Goal: Task Accomplishment & Management: Complete application form

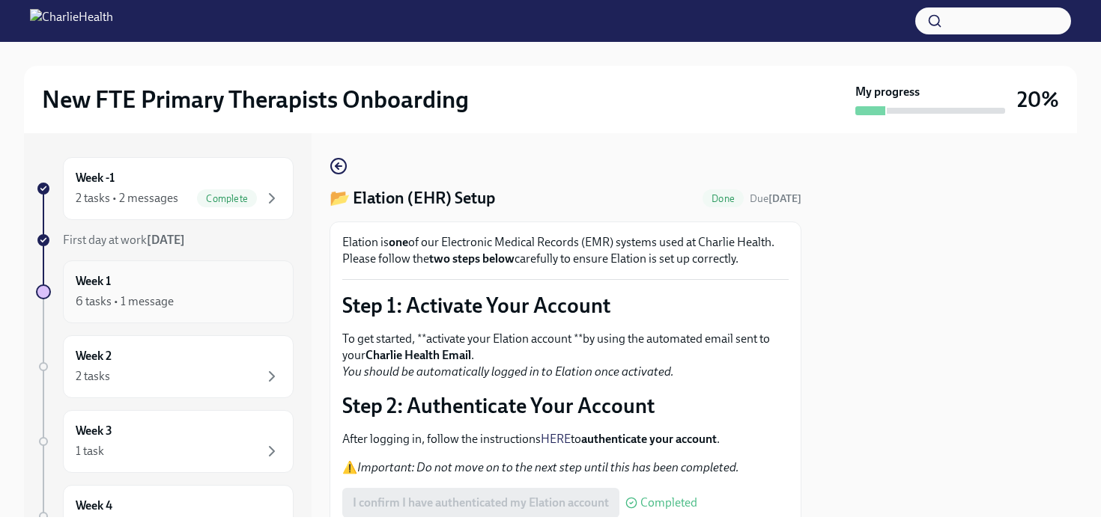
click at [195, 279] on div "Week 1 6 tasks • 1 message" at bounding box center [178, 291] width 205 height 37
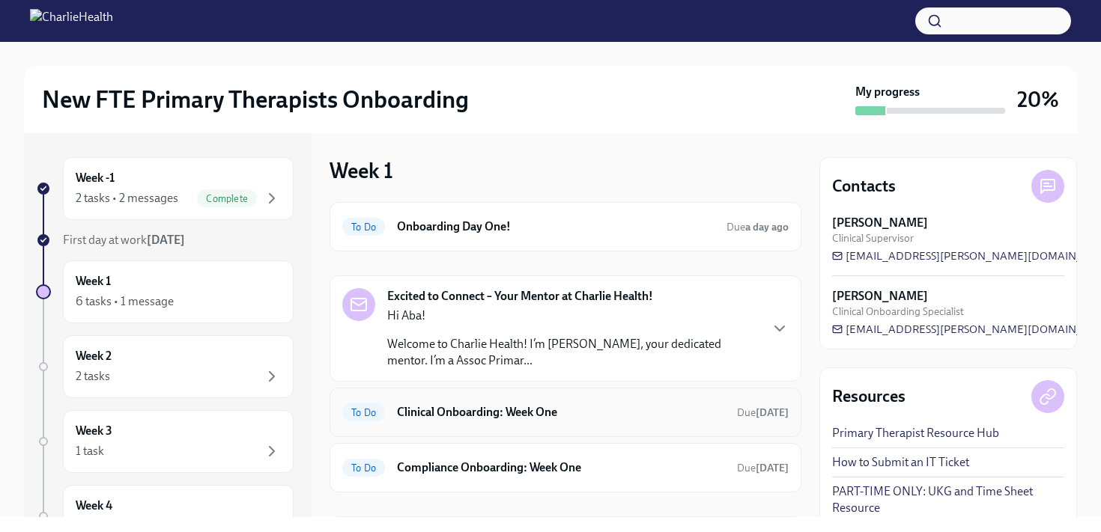
click at [540, 405] on h6 "Clinical Onboarding: Week One" at bounding box center [561, 412] width 328 height 16
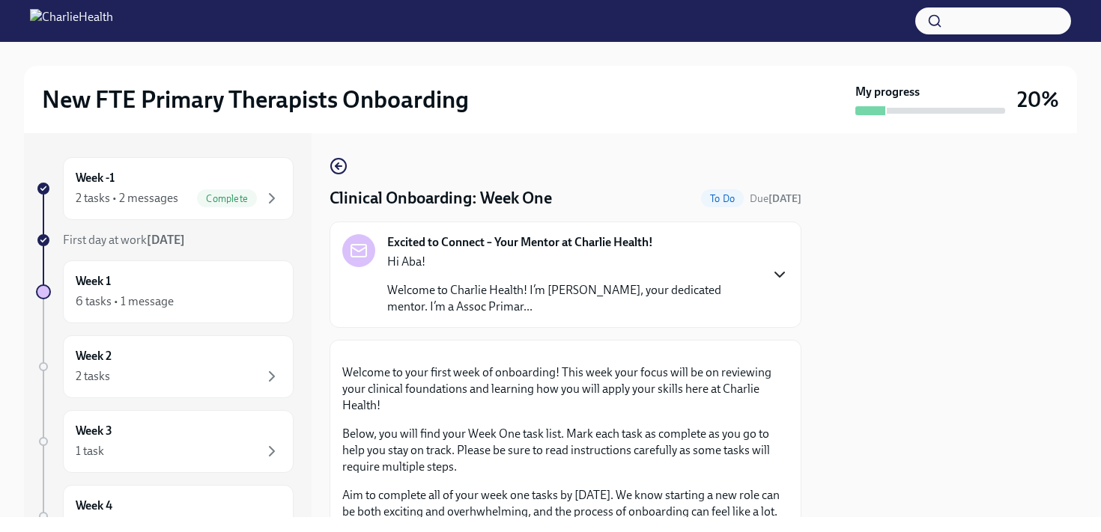
click at [780, 284] on icon "button" at bounding box center [780, 275] width 18 height 18
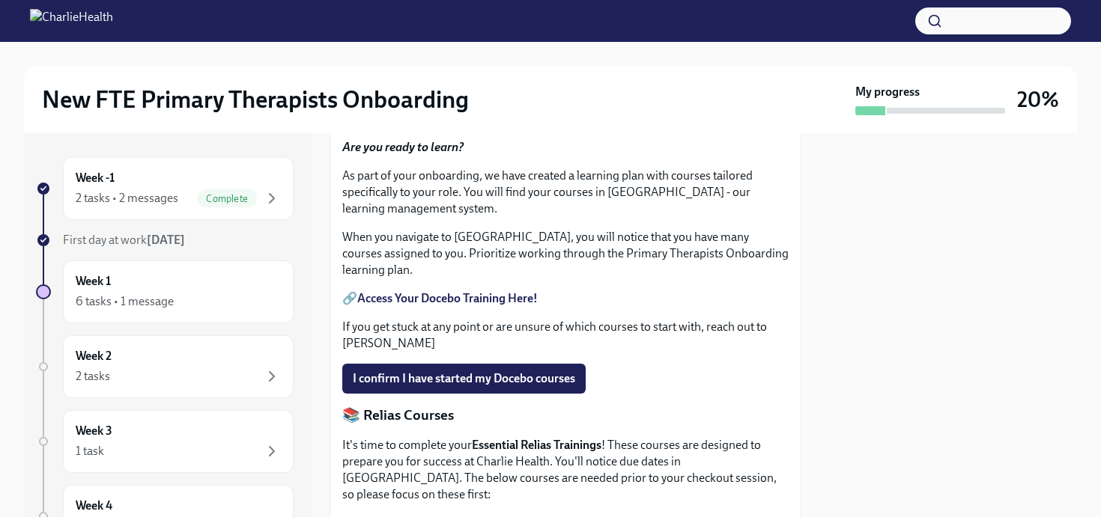
scroll to position [899, 0]
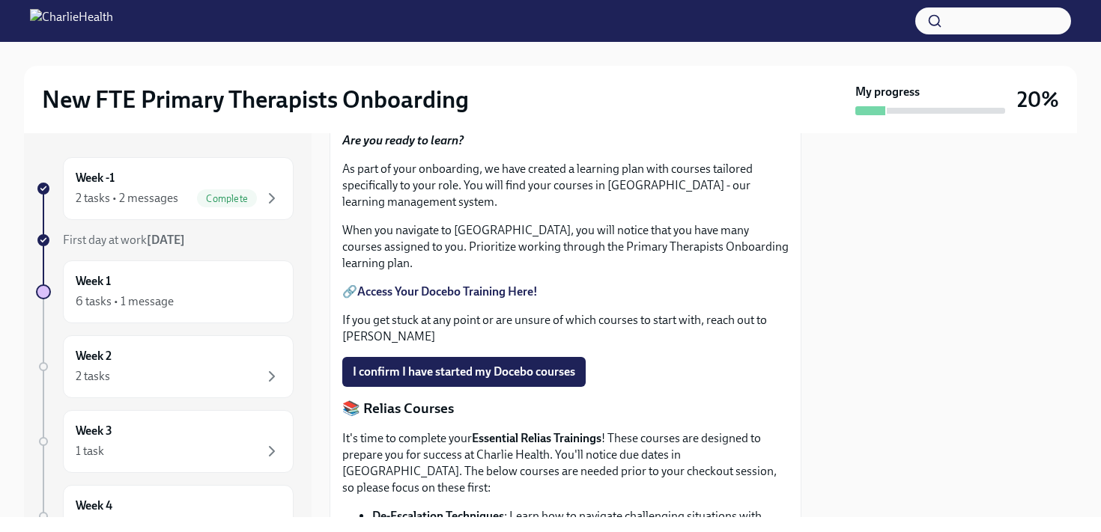
click at [494, 70] on span "Upload HIPAA Certification" at bounding box center [432, 62] width 158 height 15
click at [0, 0] on input "Upload HIPAA Certification" at bounding box center [0, 0] width 0 height 0
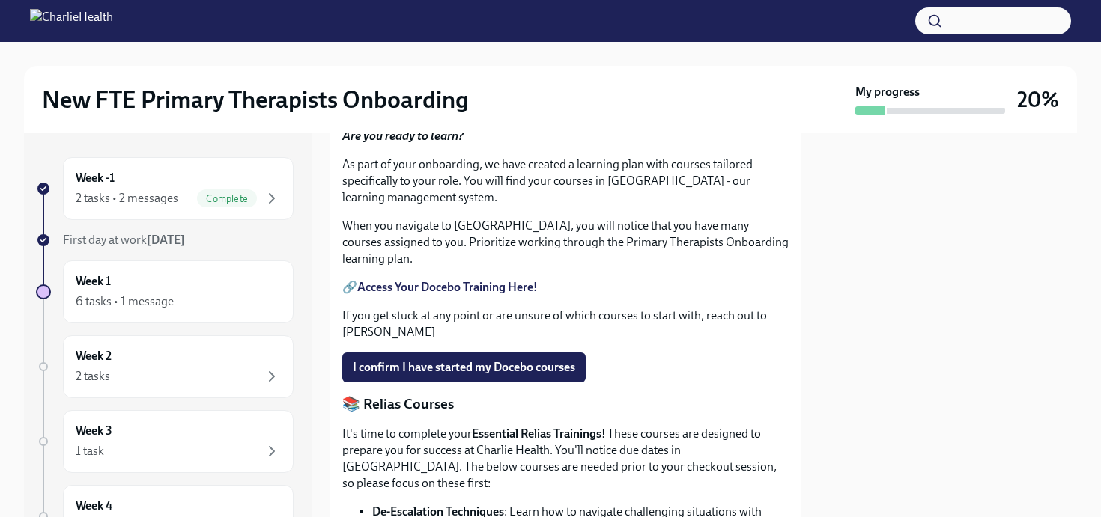
click at [466, 294] on strong "Access Your Docebo Training Here!" at bounding box center [447, 287] width 180 height 14
click at [456, 375] on span "I confirm I have started my Docebo courses" at bounding box center [464, 367] width 222 height 15
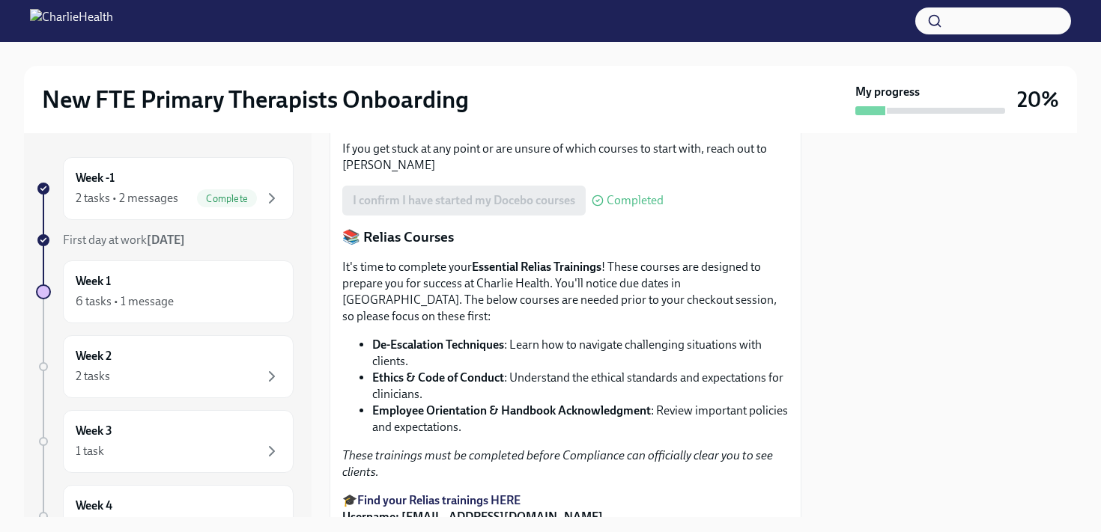
scroll to position [1099, 0]
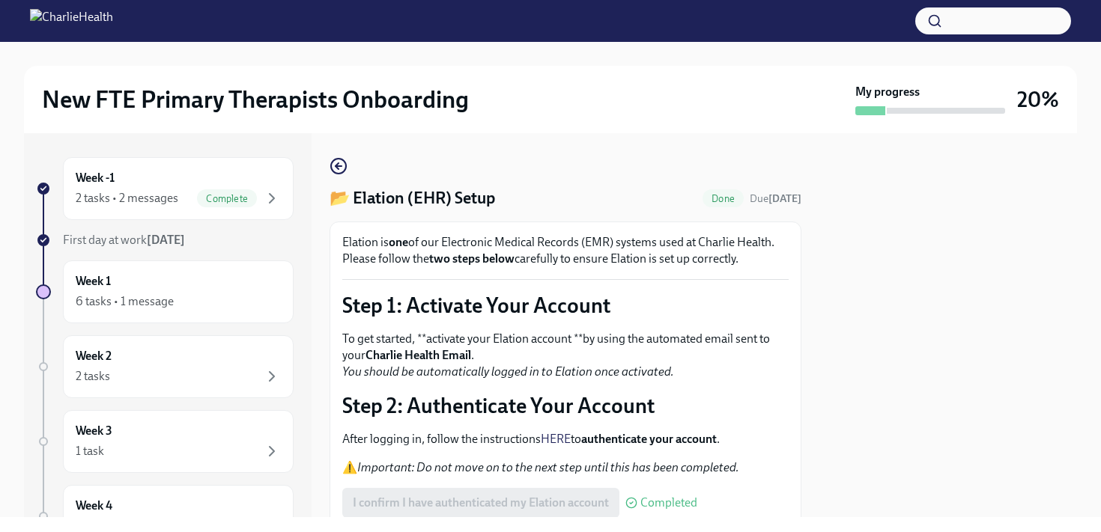
click at [851, 434] on div at bounding box center [948, 325] width 258 height 384
click at [144, 297] on div "6 tasks • 1 message" at bounding box center [125, 302] width 98 height 16
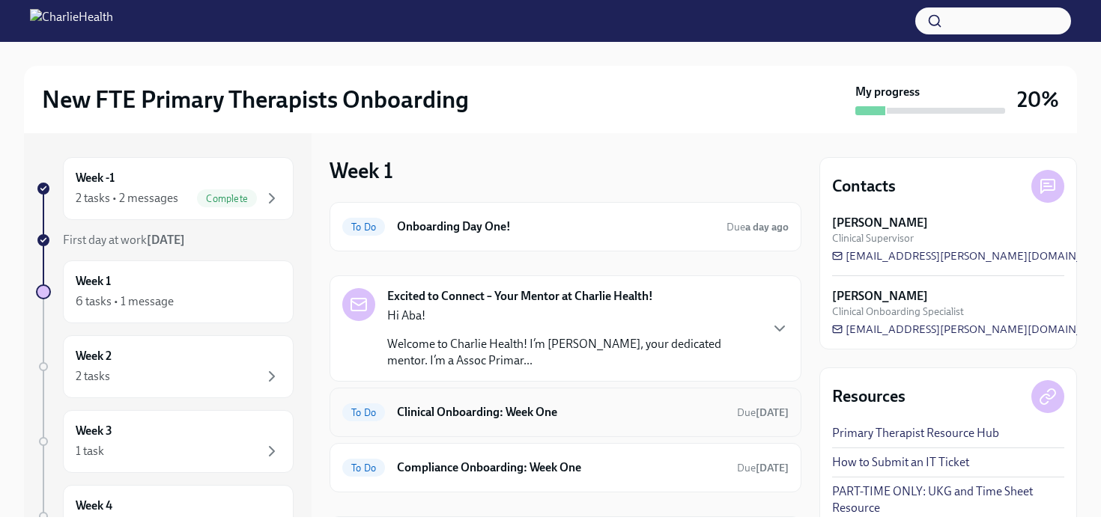
click at [423, 409] on h6 "Clinical Onboarding: Week One" at bounding box center [561, 412] width 328 height 16
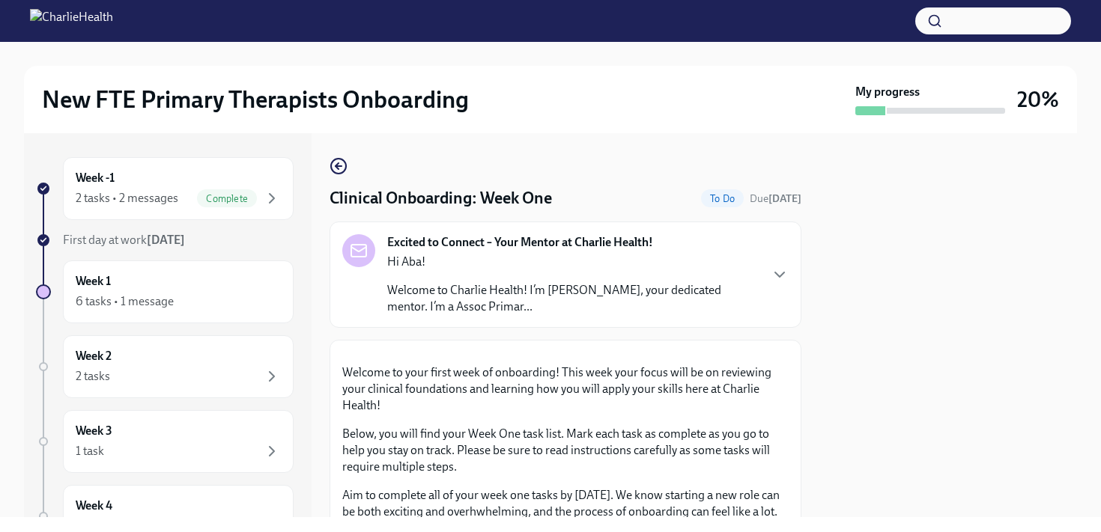
click at [888, 353] on div at bounding box center [948, 325] width 258 height 384
click at [771, 286] on div "Excited to Connect – Your Mentor at Charlie Health! Hi Aba! Welcome to Charlie …" at bounding box center [565, 274] width 446 height 81
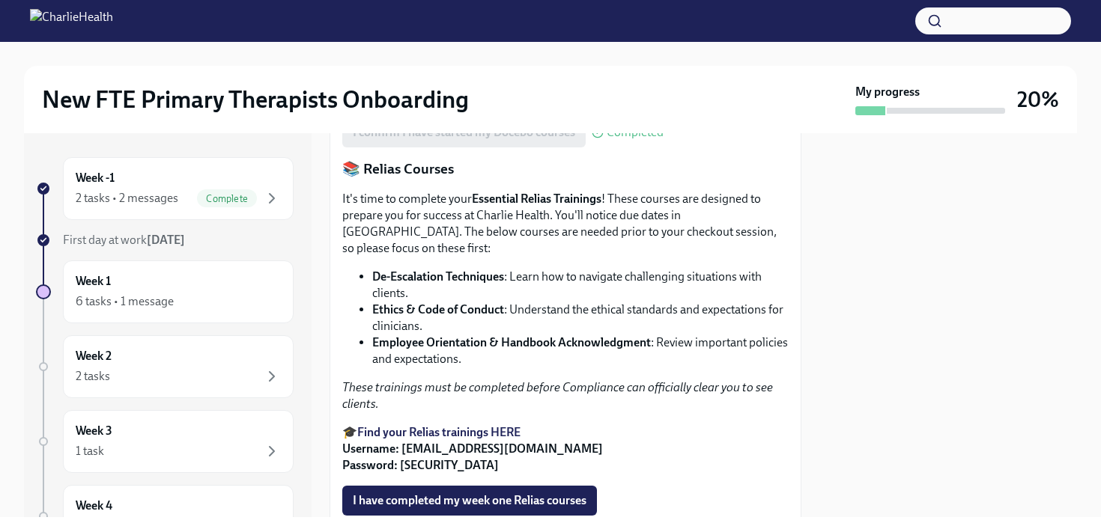
scroll to position [1168, 0]
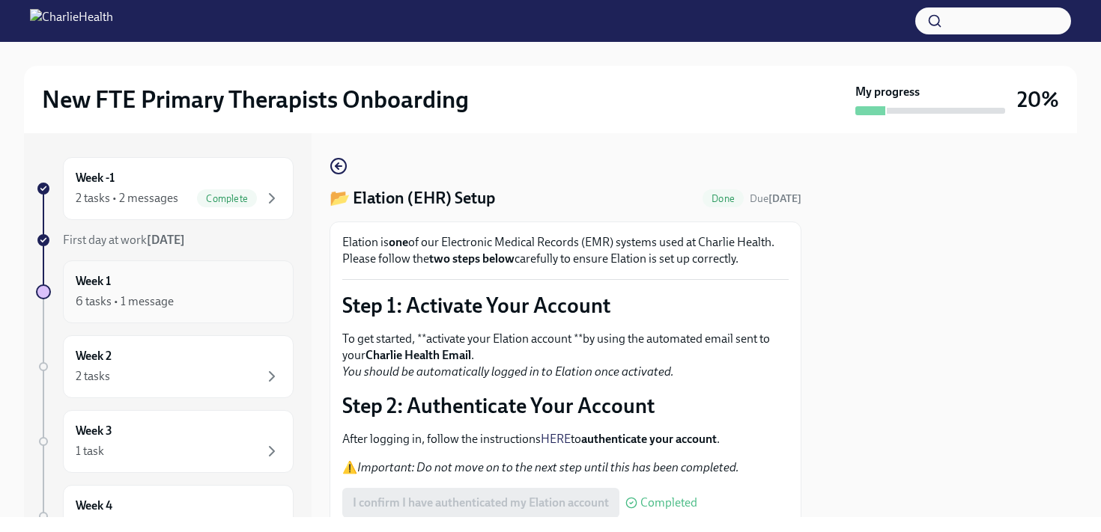
click at [170, 291] on div "Week 1 6 tasks • 1 message" at bounding box center [178, 291] width 205 height 37
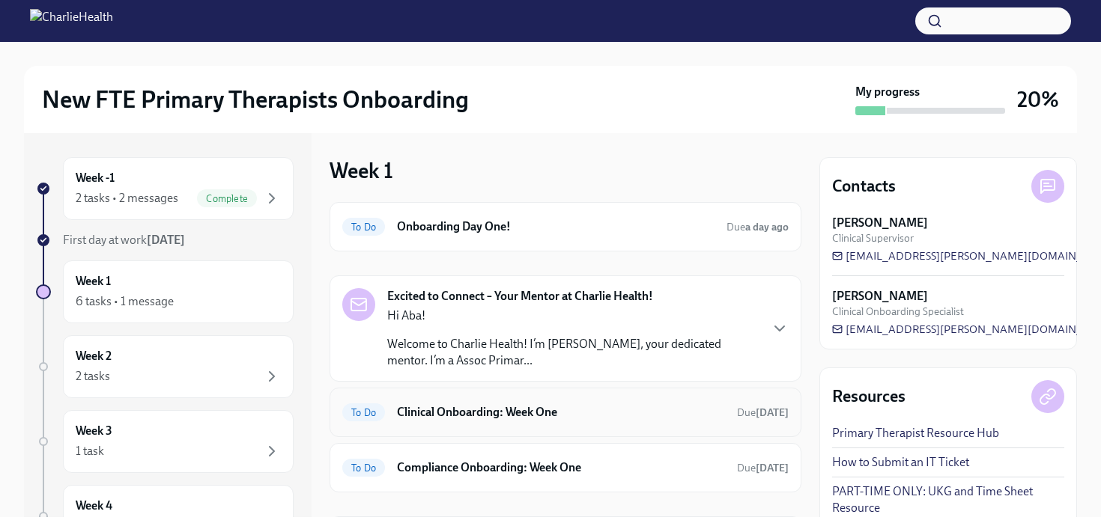
click at [494, 416] on h6 "Clinical Onboarding: Week One" at bounding box center [561, 412] width 328 height 16
